Goal: Information Seeking & Learning: Learn about a topic

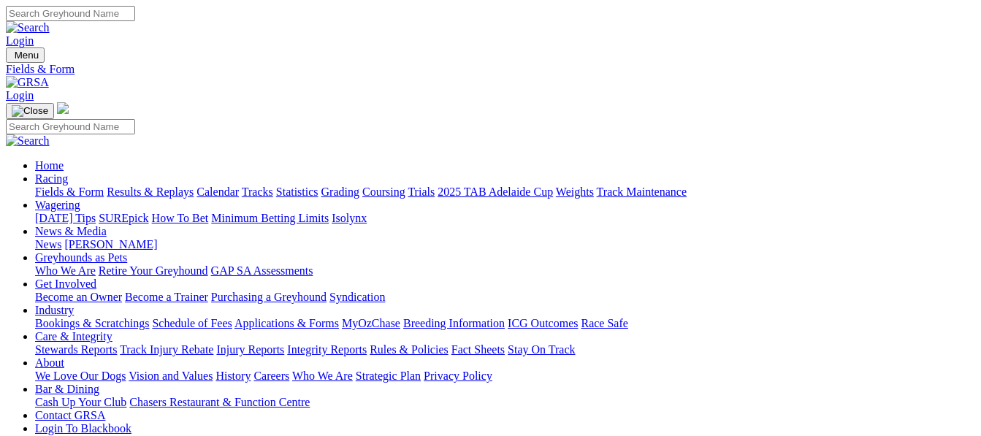
click at [191, 186] on link "Results & Replays" at bounding box center [150, 192] width 87 height 12
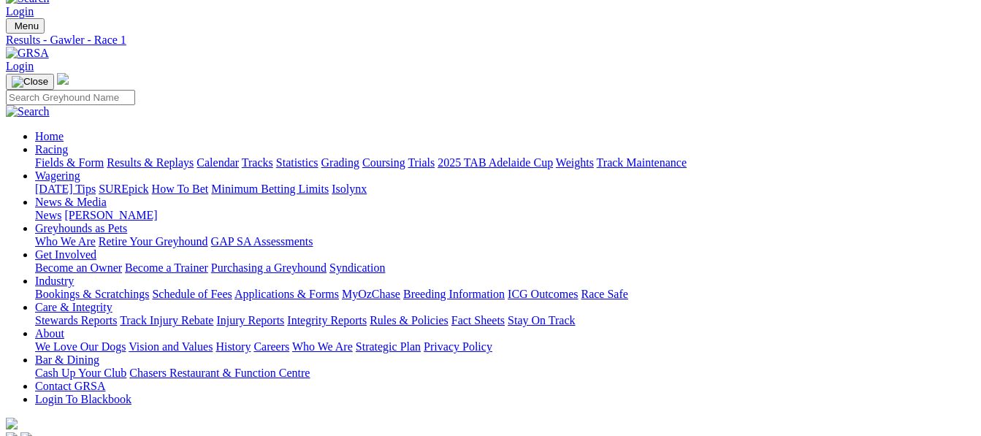
scroll to position [20, 0]
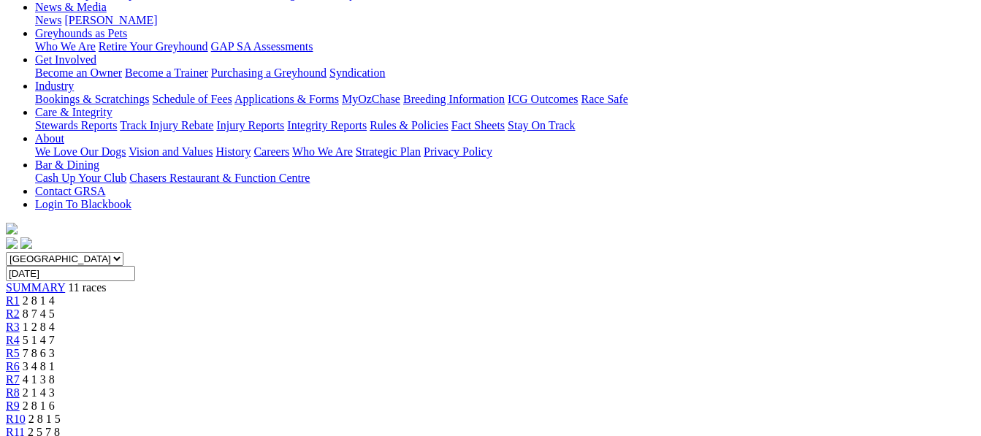
scroll to position [156, 0]
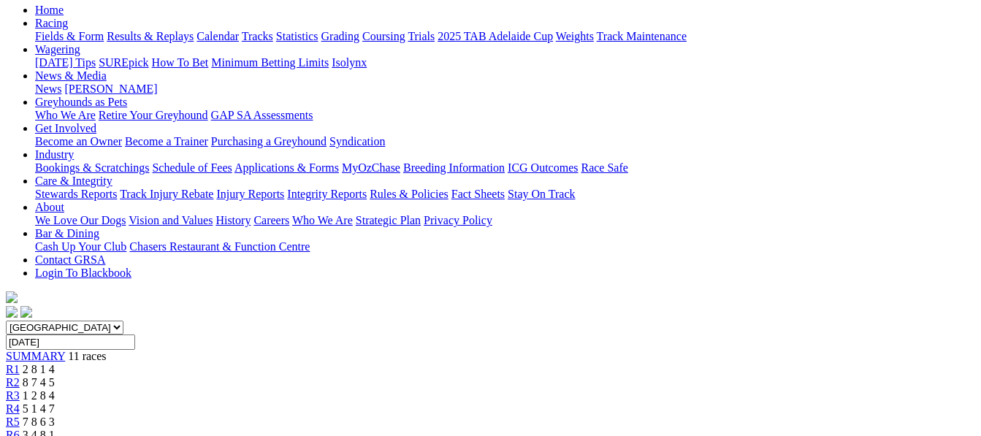
click at [55, 389] on span "1 2 8 4" at bounding box center [39, 395] width 32 height 12
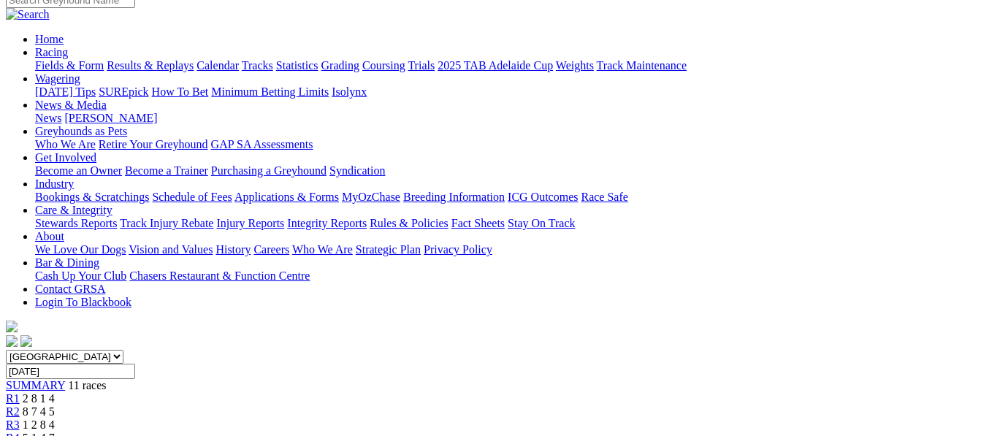
scroll to position [68, 0]
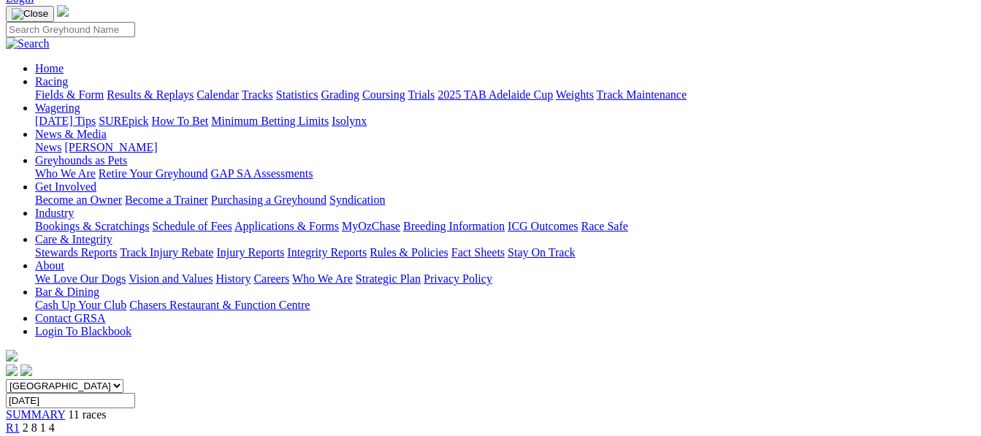
scroll to position [88, 0]
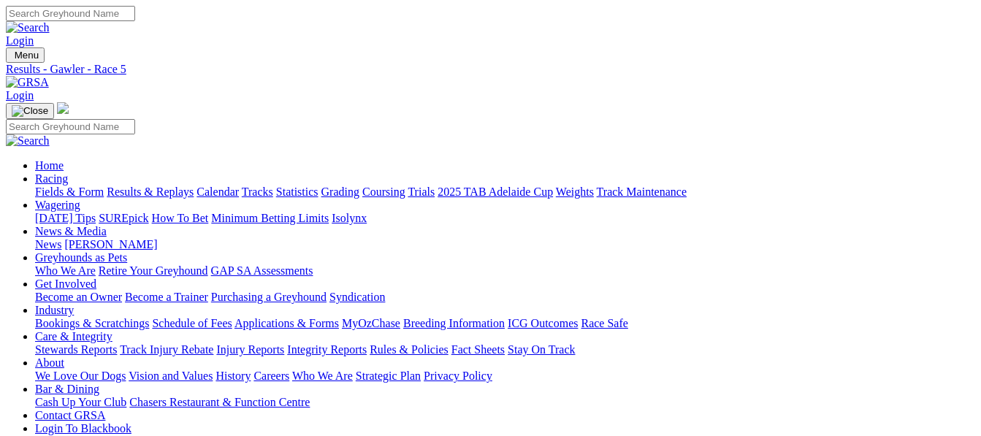
drag, startPoint x: 0, startPoint y: 0, endPoint x: 575, endPoint y: 176, distance: 601.3
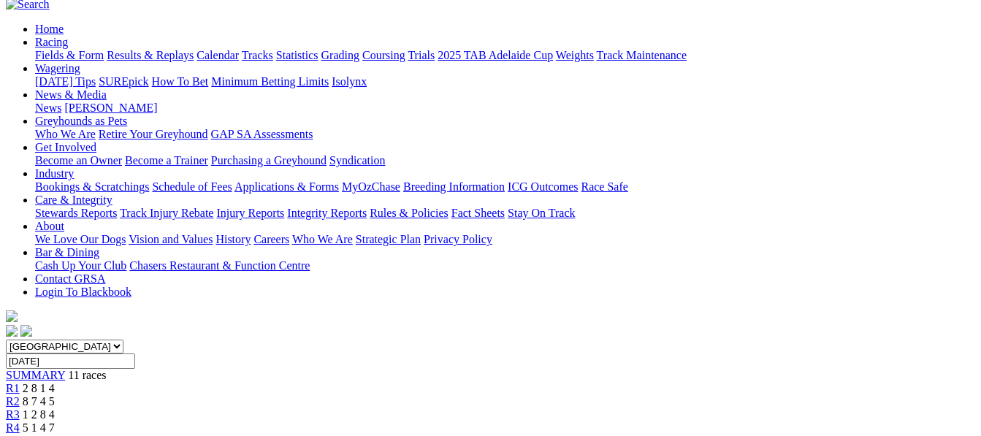
scroll to position [58, 0]
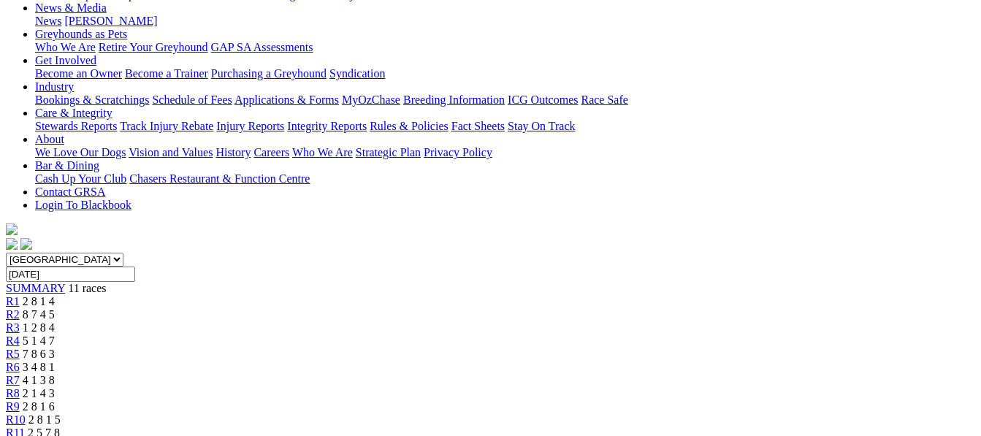
scroll to position [214, 0]
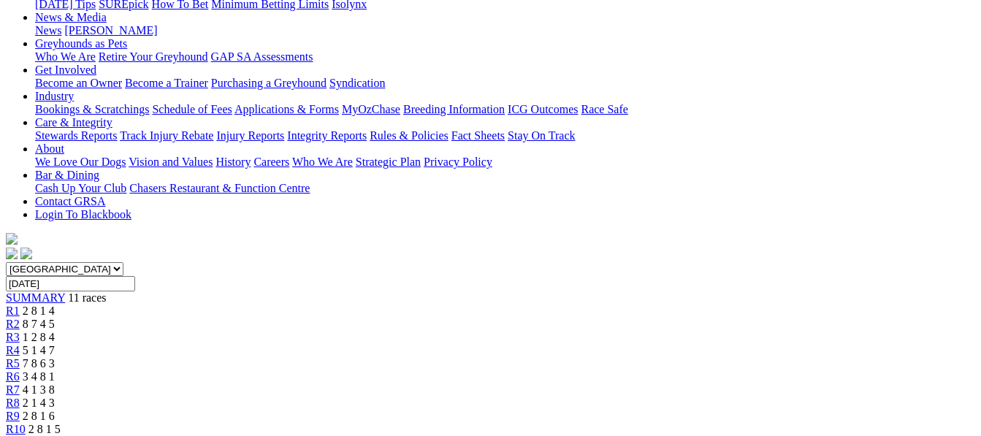
click at [55, 384] on span "4 1 3 8" at bounding box center [39, 390] width 32 height 12
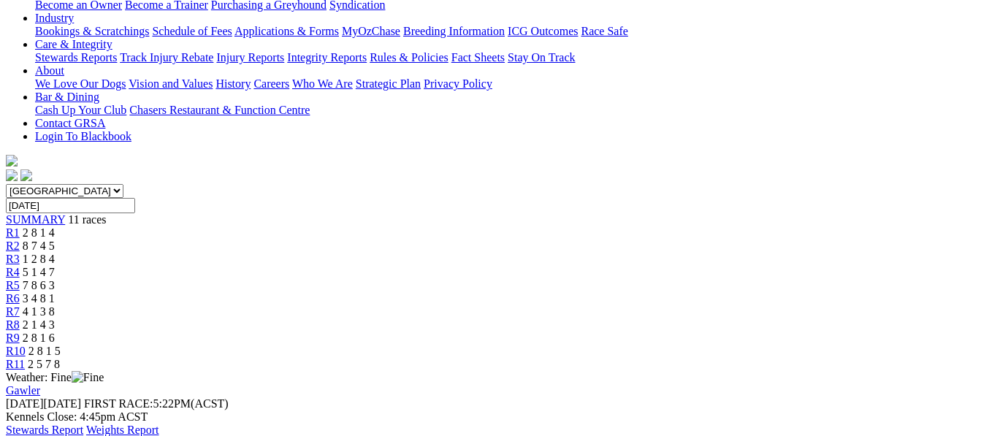
scroll to position [409, 0]
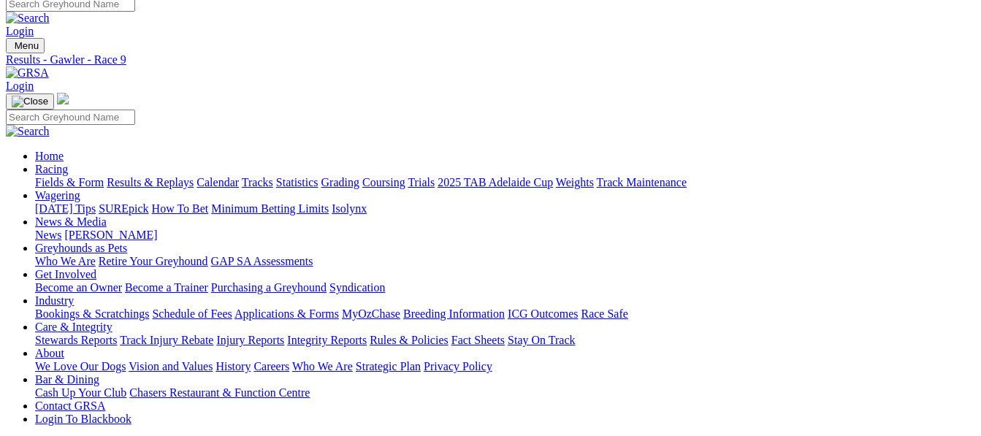
scroll to position [0, 0]
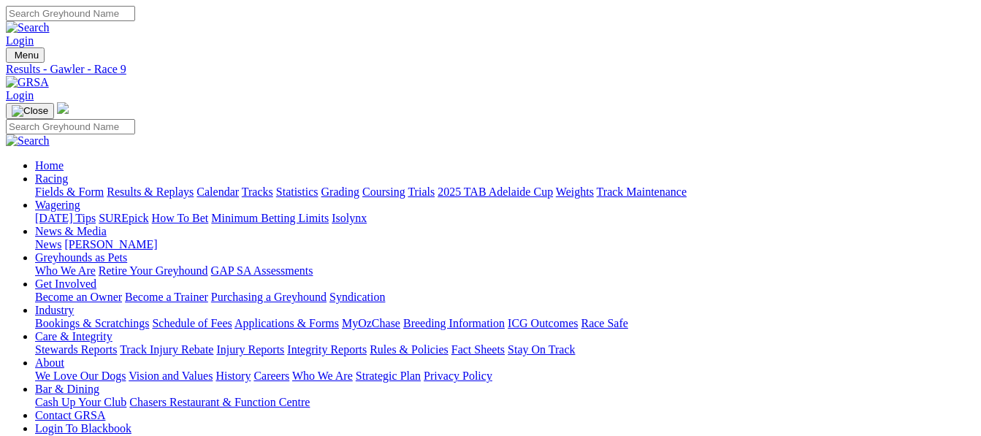
click at [69, 186] on link "Fields & Form" at bounding box center [69, 192] width 69 height 12
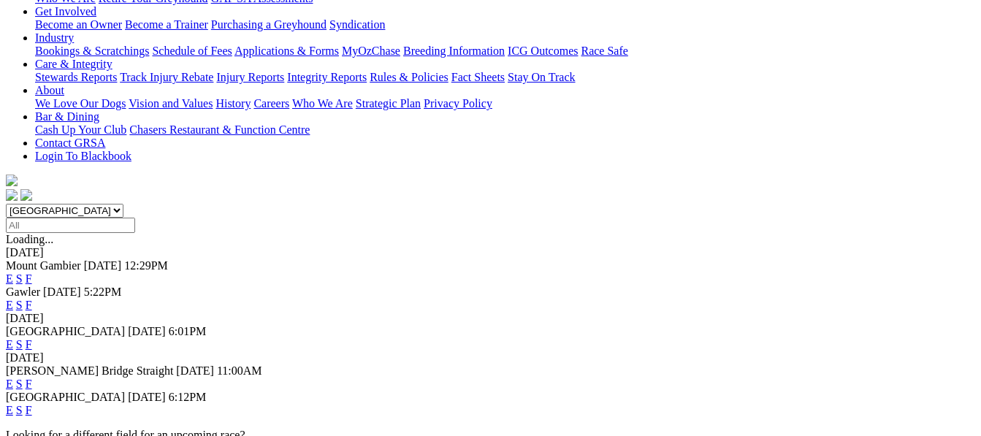
scroll to position [321, 0]
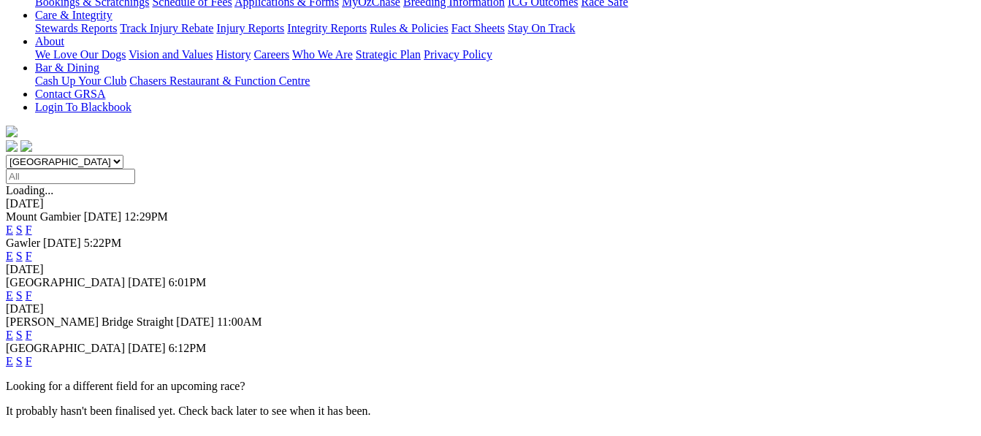
click at [32, 329] on link "F" at bounding box center [29, 335] width 7 height 12
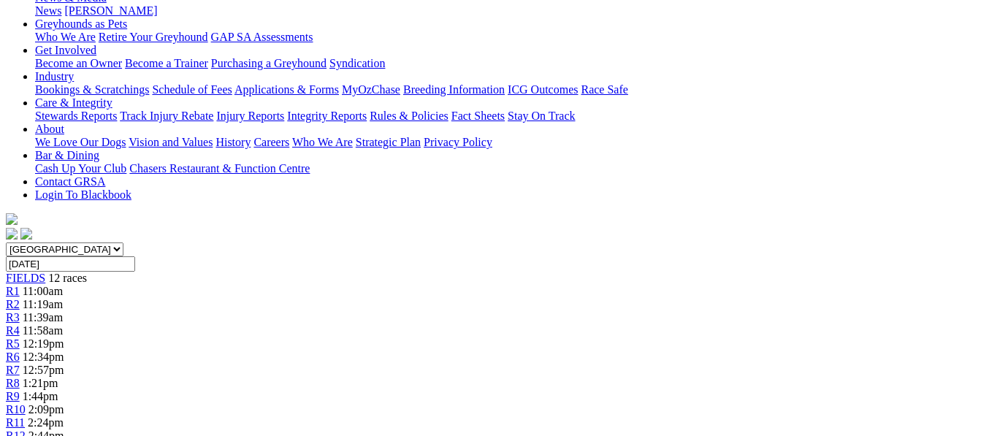
scroll to position [273, 0]
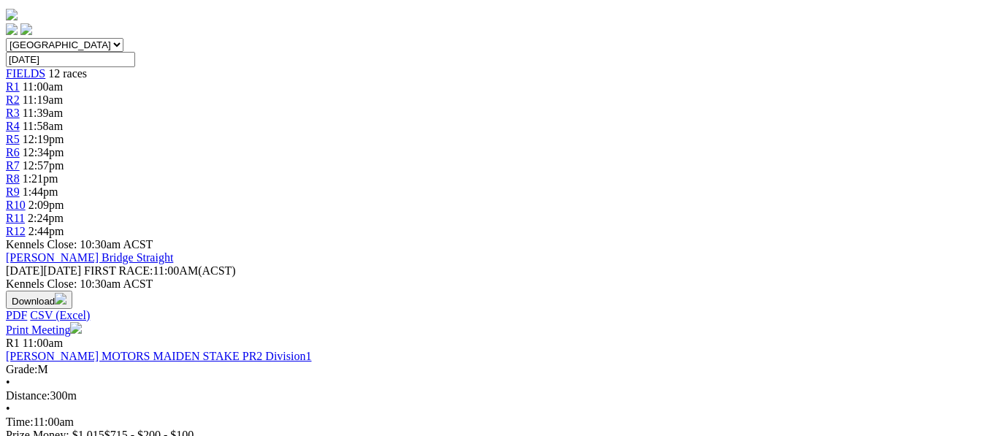
scroll to position [409, 0]
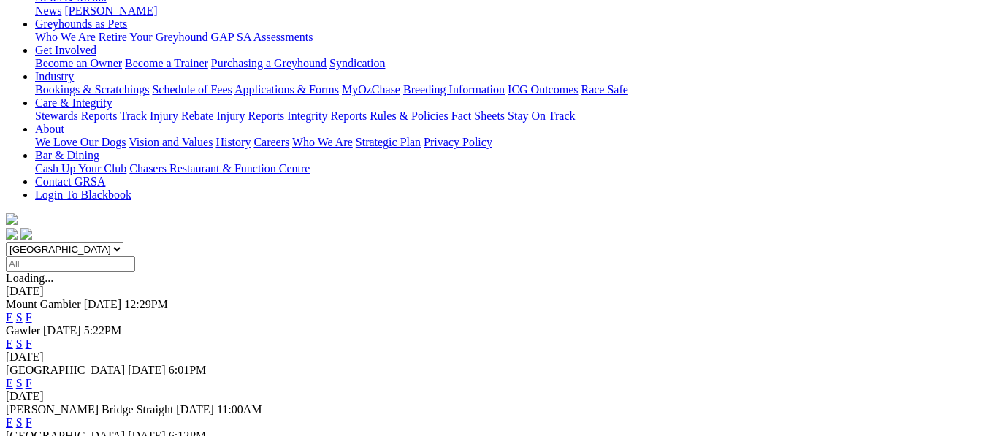
scroll to position [292, 0]
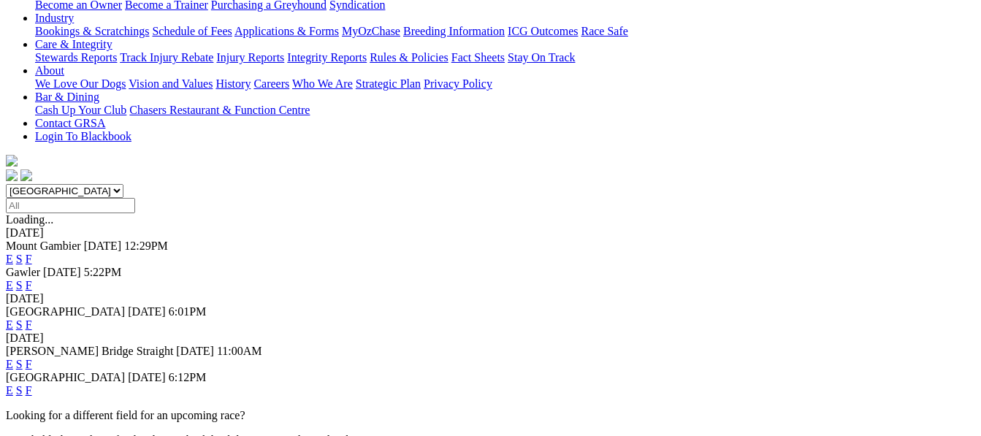
click at [32, 384] on link "F" at bounding box center [29, 390] width 7 height 12
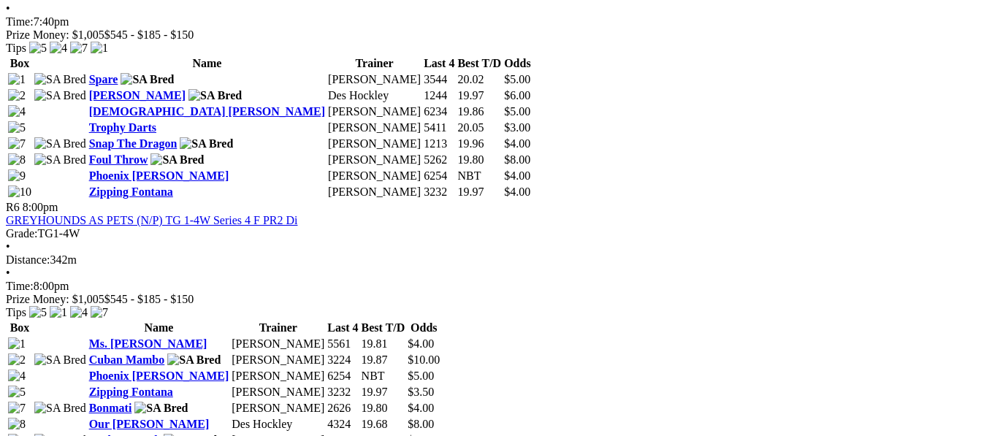
scroll to position [1859, 0]
